Goal: Task Accomplishment & Management: Complete application form

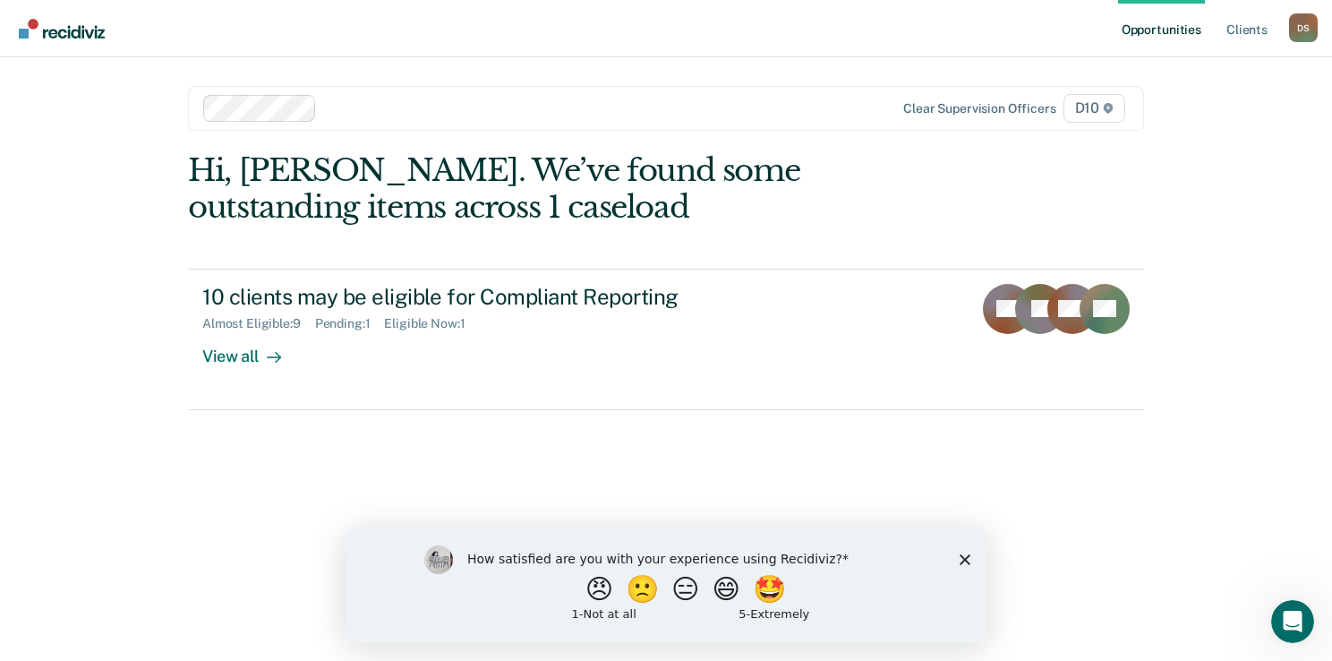
click at [960, 552] on div "How satisfied are you with your experience using Recidiviz? 😠 🙁 😑 😄 🤩 1 - Not a…" at bounding box center [666, 583] width 641 height 115
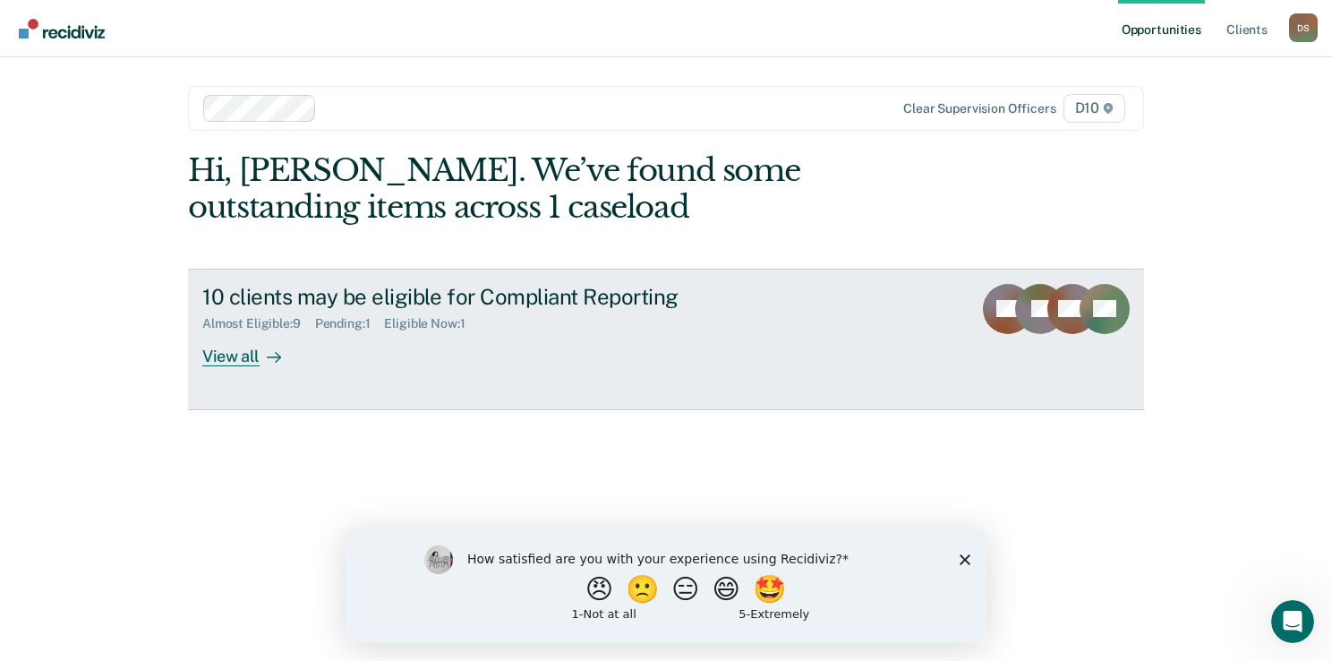
click at [186, 359] on main "Clear supervision officers D10 Hi, [PERSON_NAME]. We’ve found some outstanding …" at bounding box center [666, 337] width 999 height 560
click at [218, 342] on div "View all" at bounding box center [252, 348] width 100 height 35
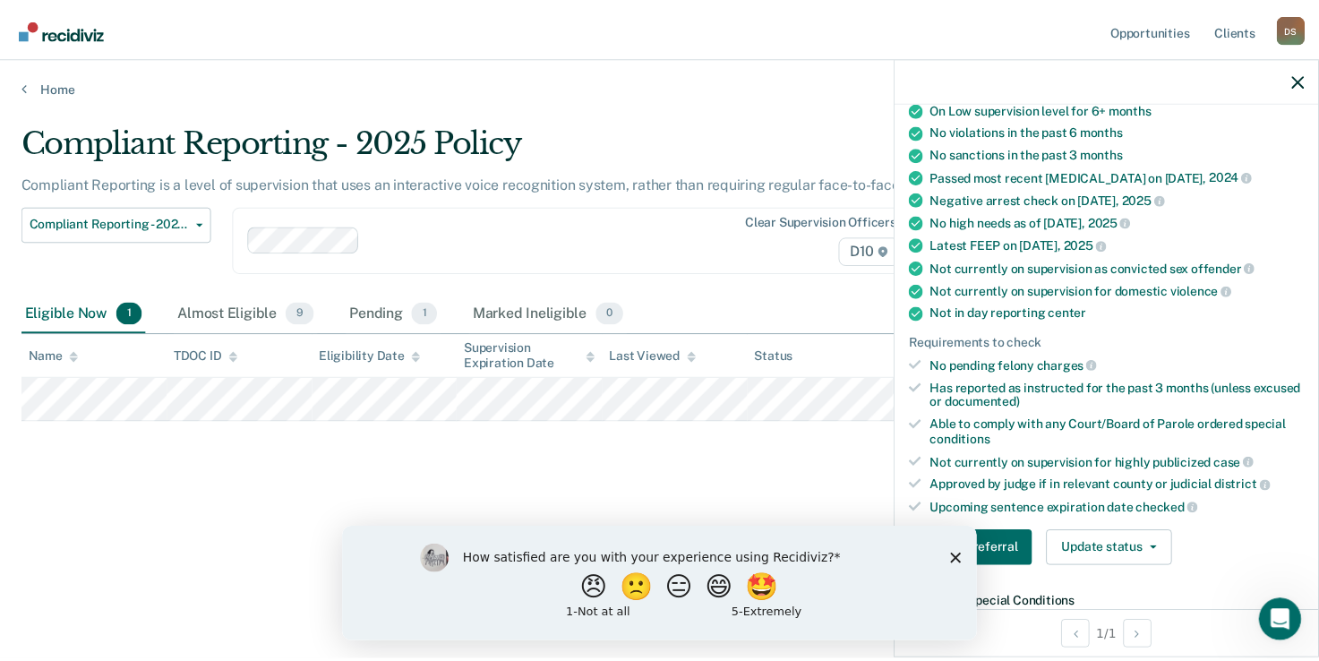
scroll to position [269, 0]
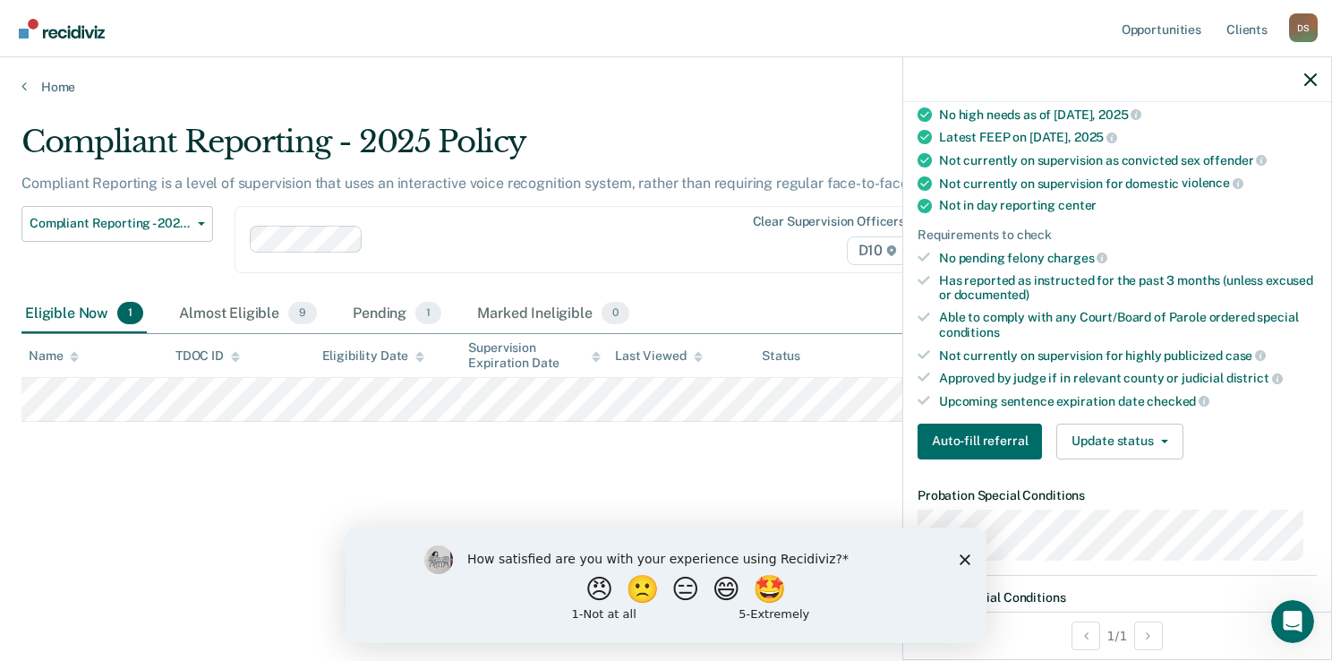
click at [967, 562] on icon "Close survey" at bounding box center [965, 558] width 11 height 11
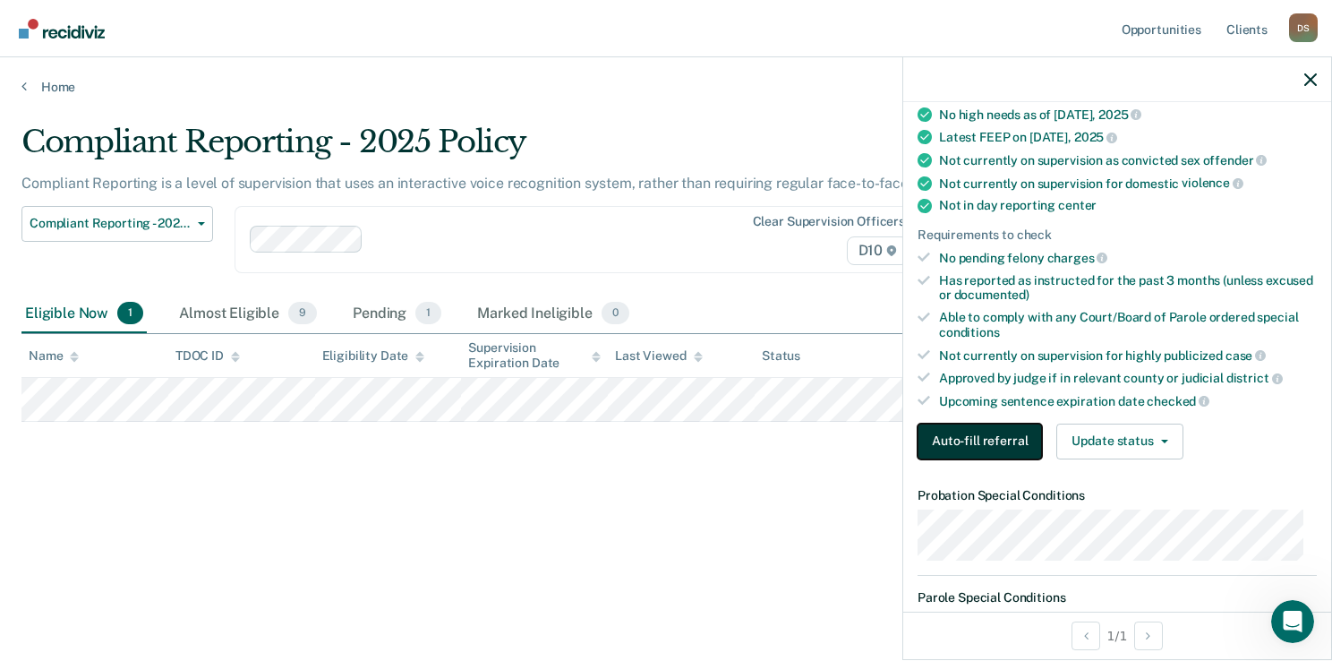
click at [976, 442] on button "Auto-fill referral" at bounding box center [980, 441] width 124 height 36
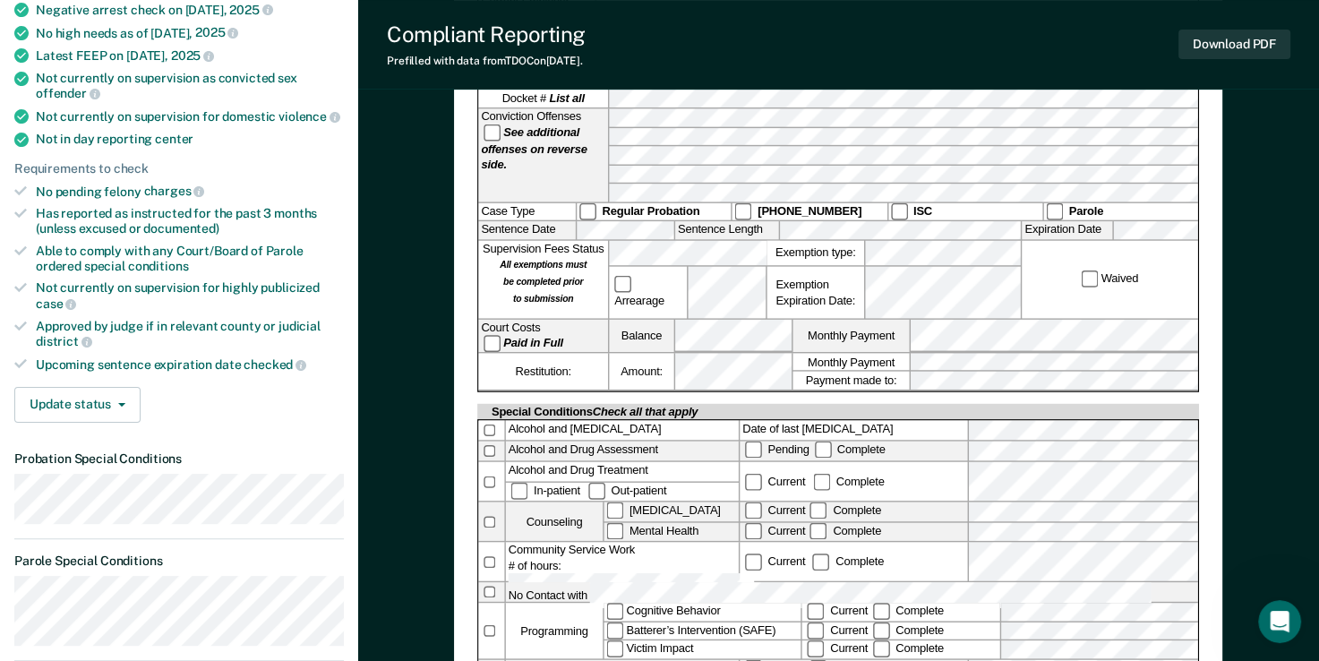
scroll to position [179, 0]
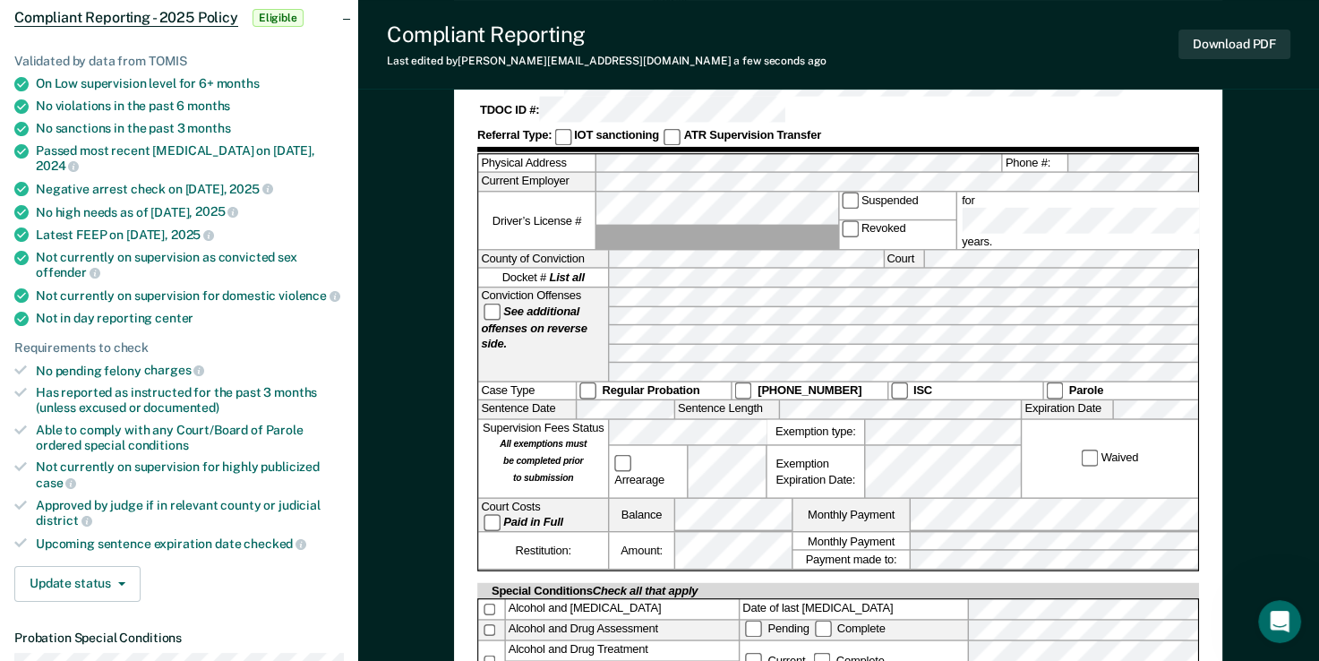
click at [767, 445] on div "Exemption Expiration Date:" at bounding box center [815, 471] width 97 height 52
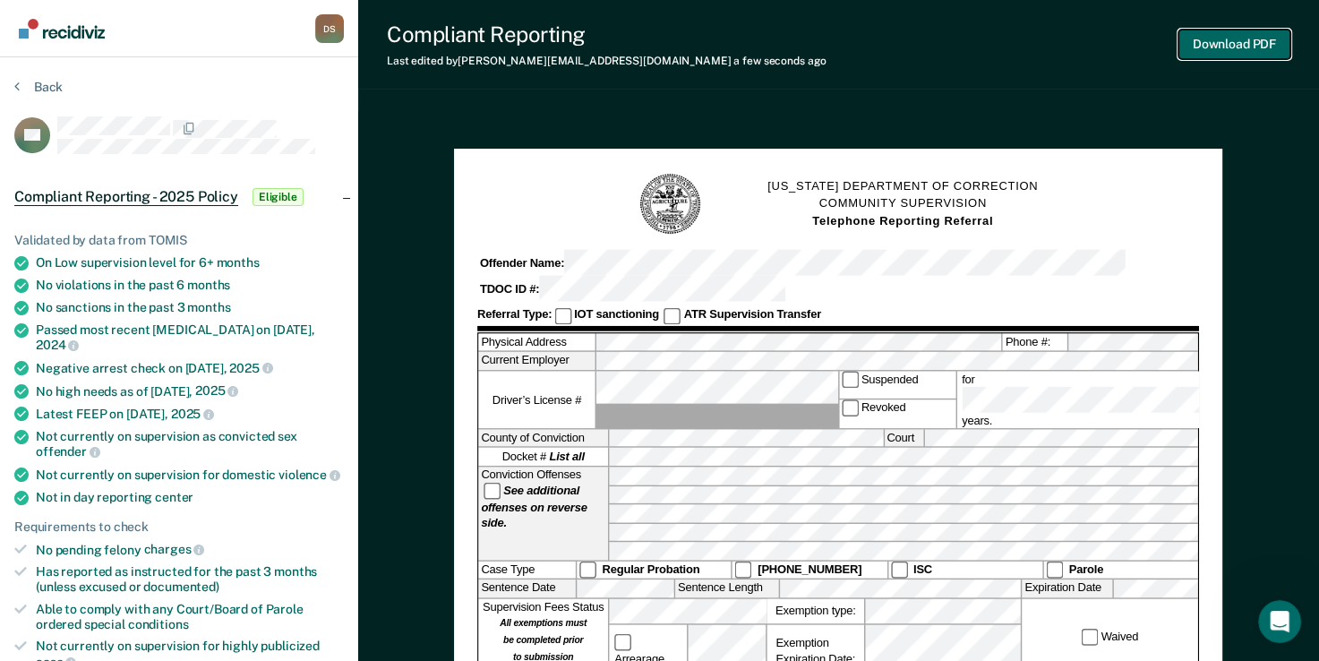
click at [1219, 53] on button "Download PDF" at bounding box center [1234, 45] width 112 height 30
